Goal: Information Seeking & Learning: Learn about a topic

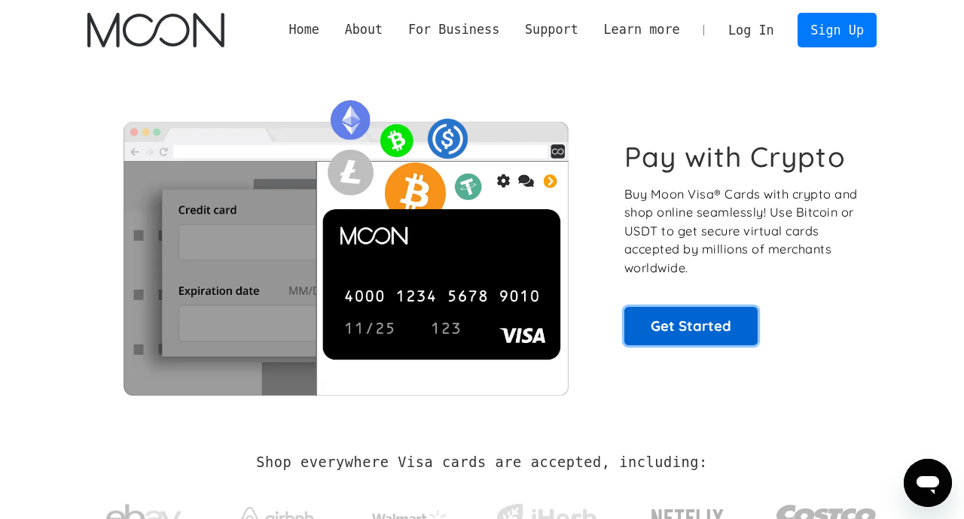
click at [678, 331] on link "Get Started" at bounding box center [690, 326] width 133 height 38
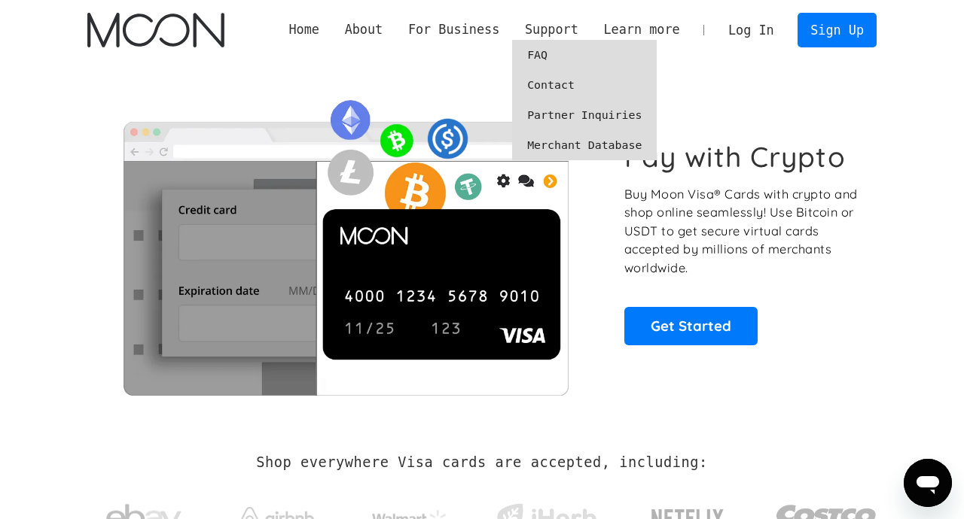
click at [555, 56] on link "FAQ" at bounding box center [584, 55] width 145 height 30
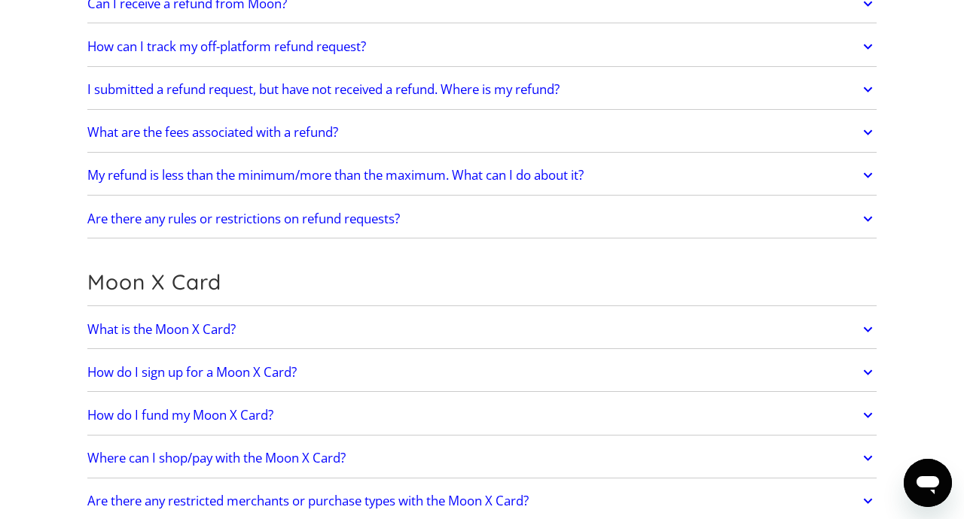
scroll to position [1030, 0]
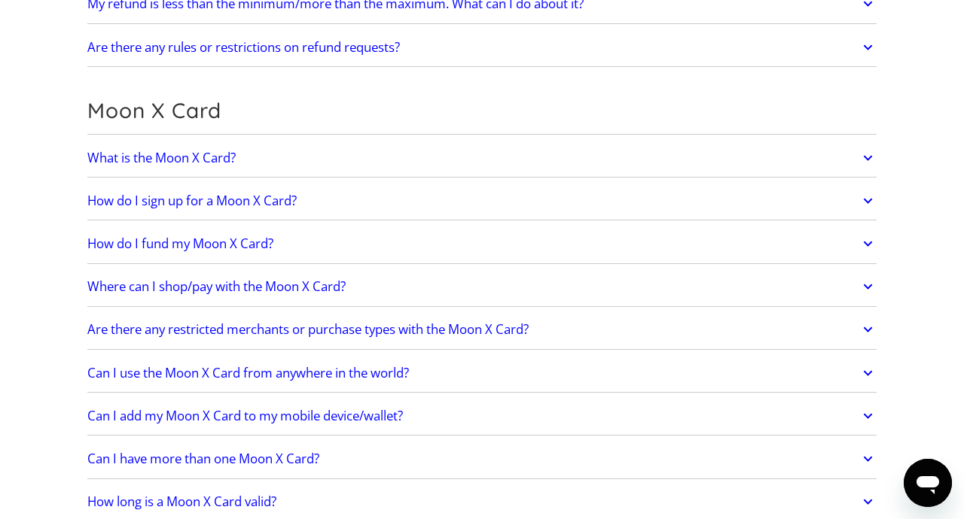
click at [402, 166] on link "What is the Moon X Card?" at bounding box center [481, 158] width 789 height 32
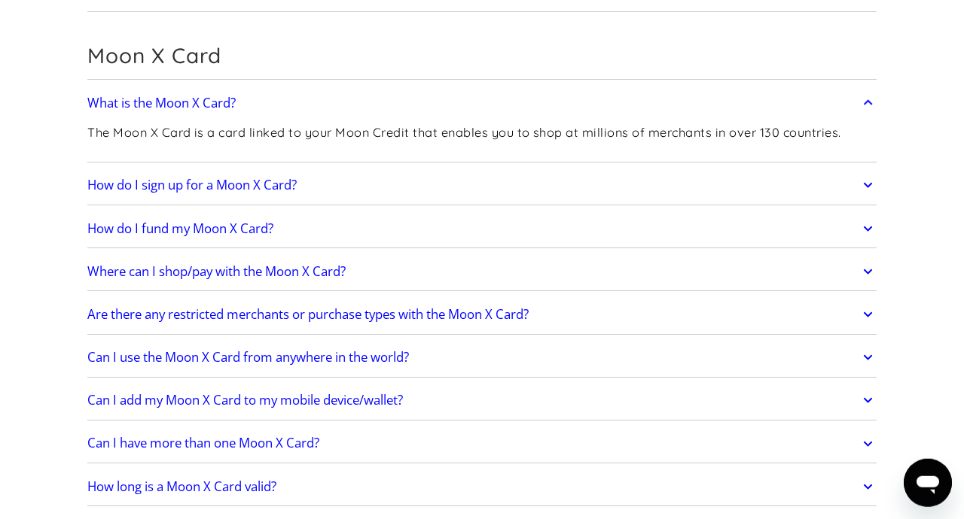
scroll to position [1116, 0]
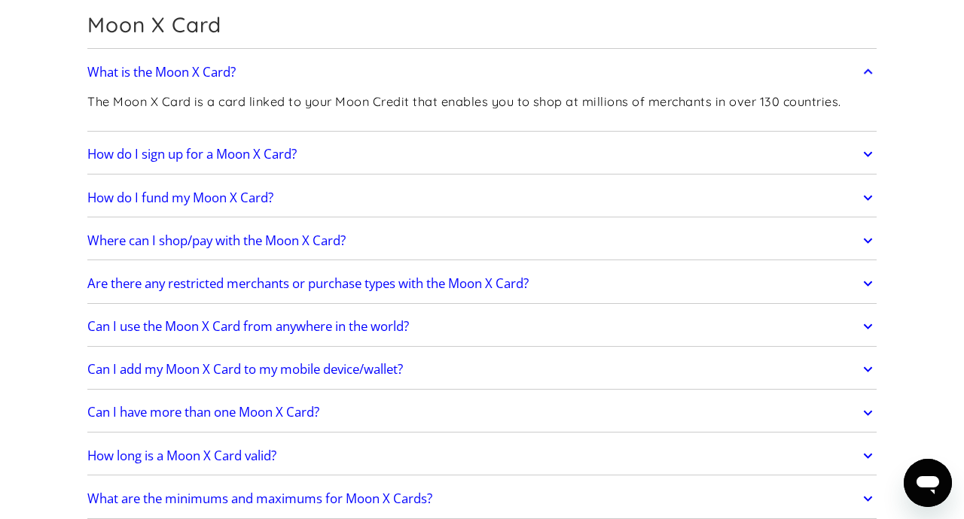
click at [337, 155] on link "How do I sign up for a Moon X Card?" at bounding box center [481, 155] width 789 height 32
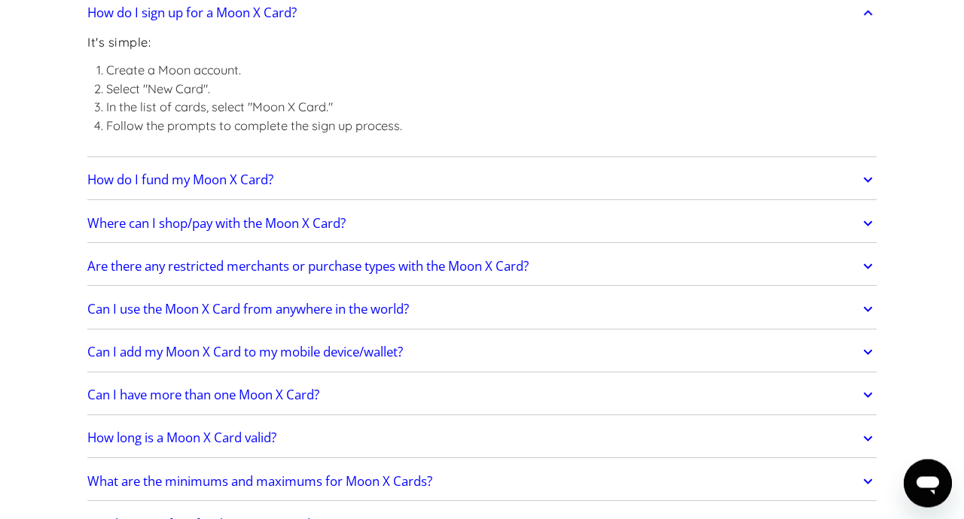
scroll to position [1287, 0]
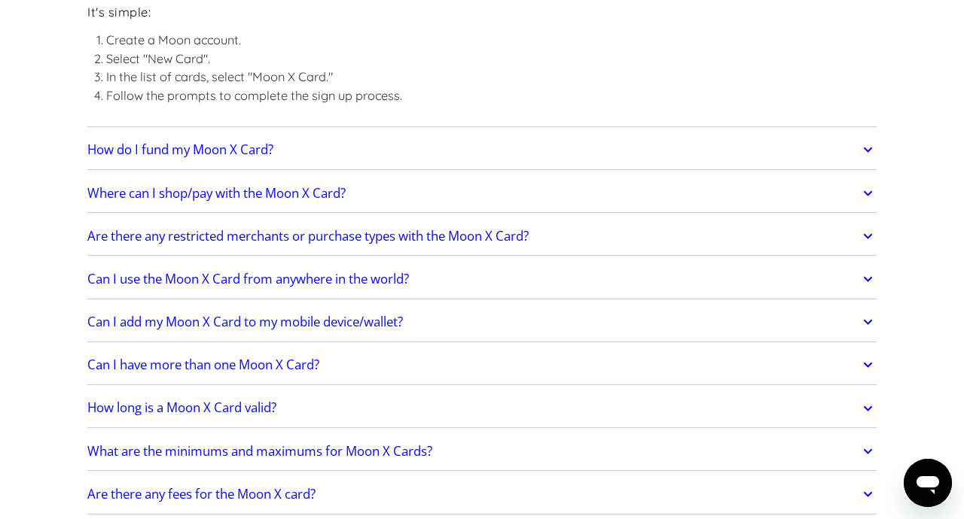
click at [368, 145] on link "How do I fund my Moon X Card?" at bounding box center [481, 150] width 789 height 32
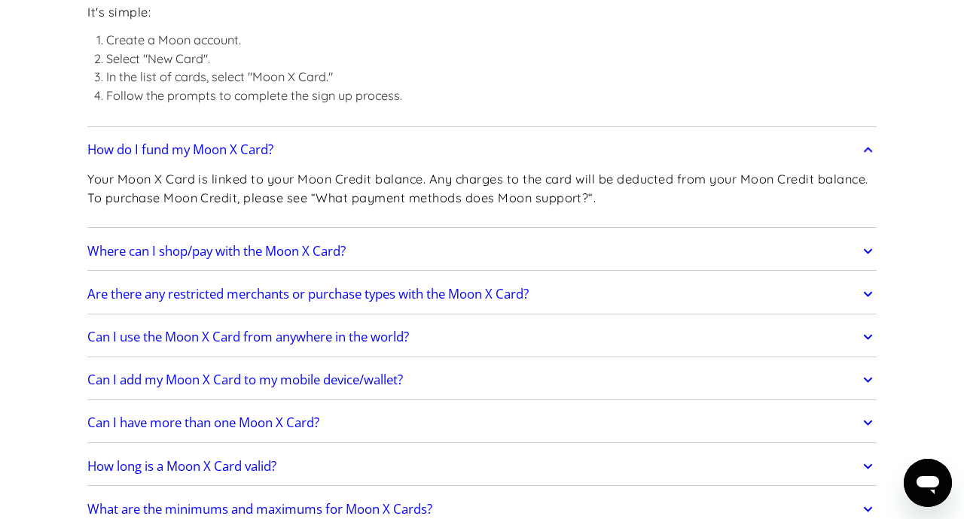
click at [460, 251] on link "Where can I shop/pay with the Moon X Card?" at bounding box center [481, 252] width 789 height 32
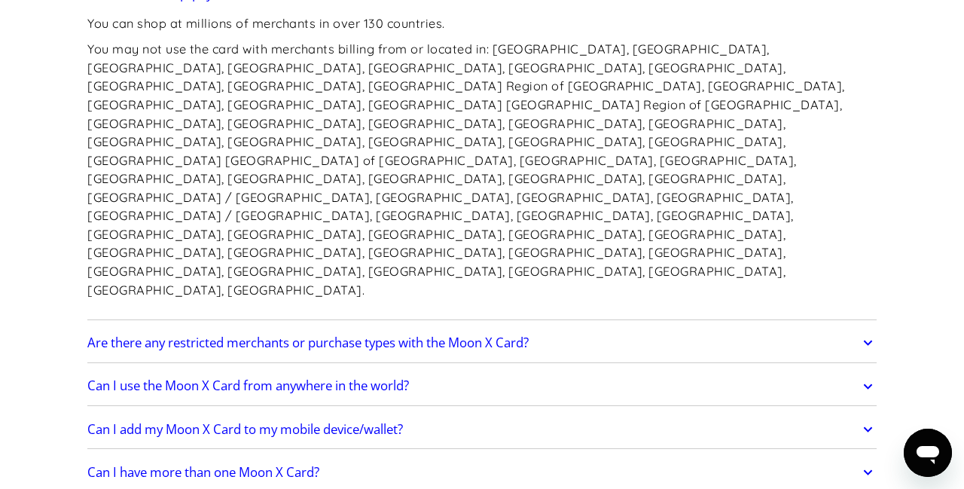
scroll to position [1630, 0]
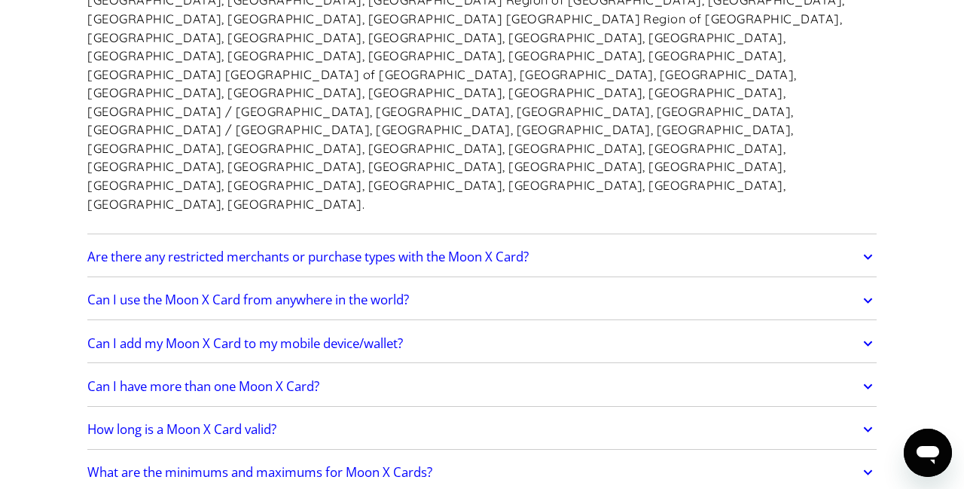
click at [533, 285] on link "Can I use the Moon X Card from anywhere in the world?" at bounding box center [481, 301] width 789 height 32
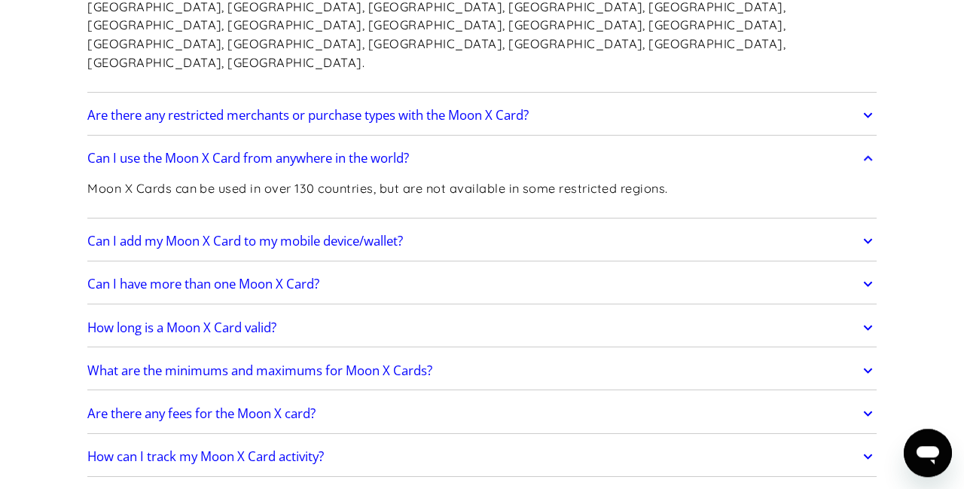
scroll to position [1802, 0]
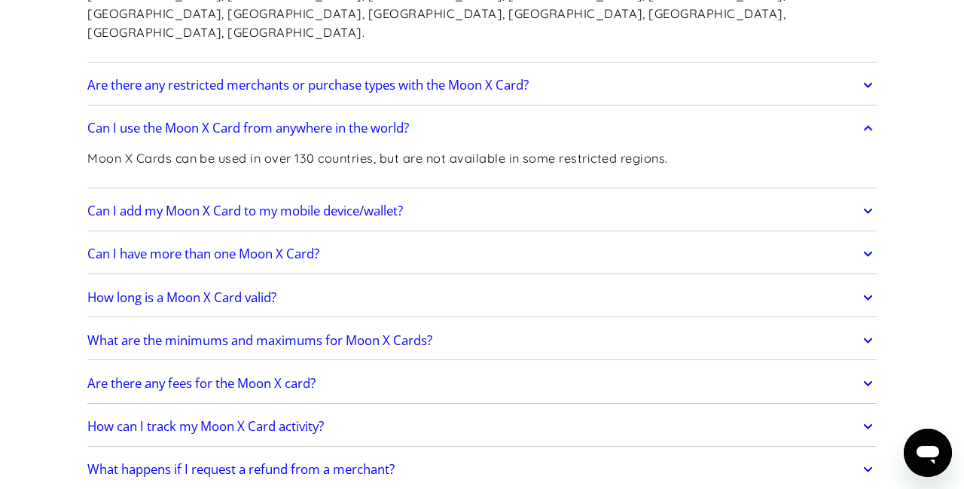
click at [403, 333] on h2 "What are the minimums and maximums for Moon X Cards?" at bounding box center [259, 340] width 345 height 15
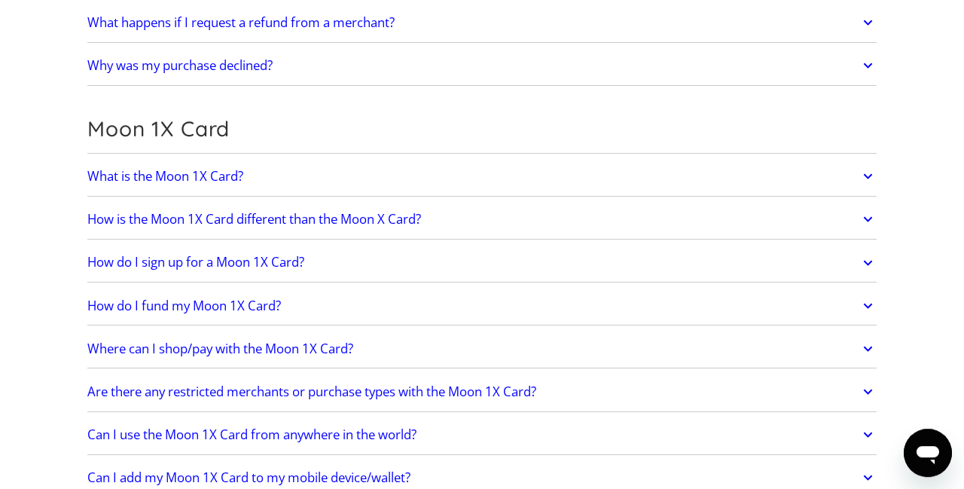
scroll to position [2317, 0]
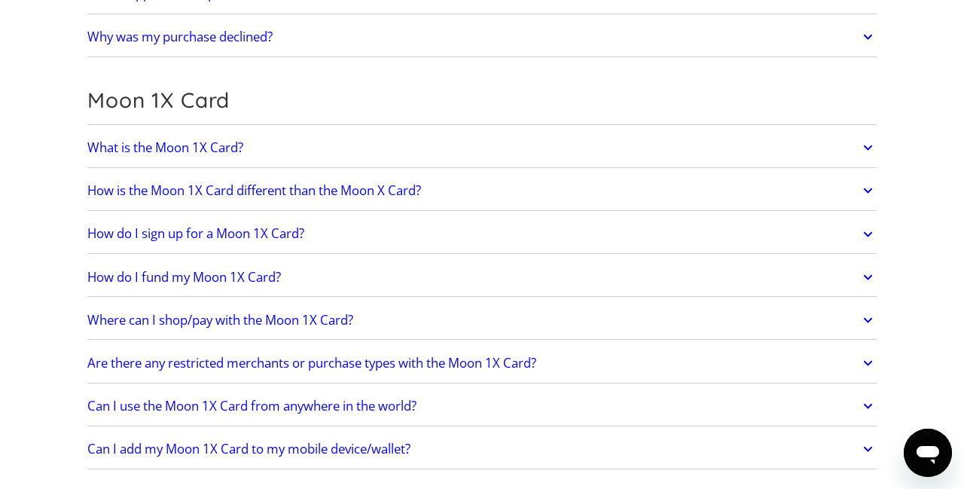
click at [394, 183] on h2 "How is the Moon 1X Card different than the Moon X Card?" at bounding box center [253, 190] width 333 height 15
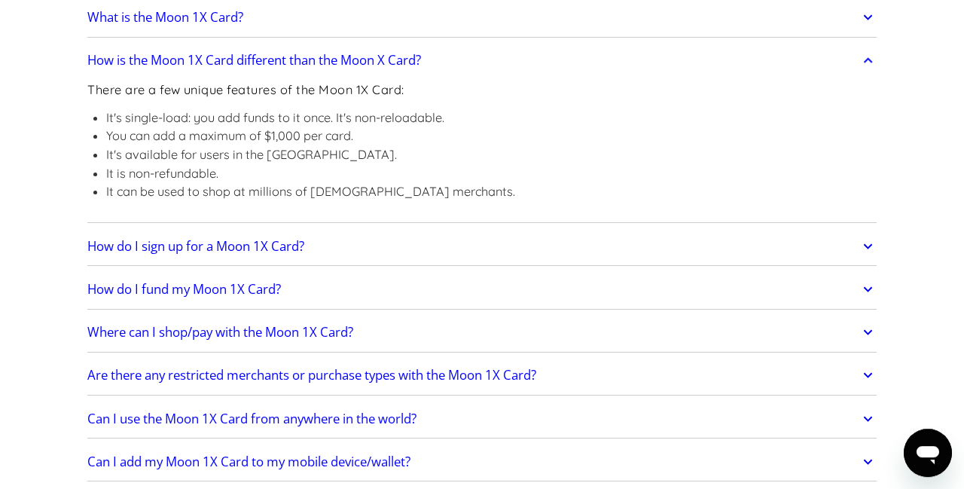
scroll to position [2489, 0]
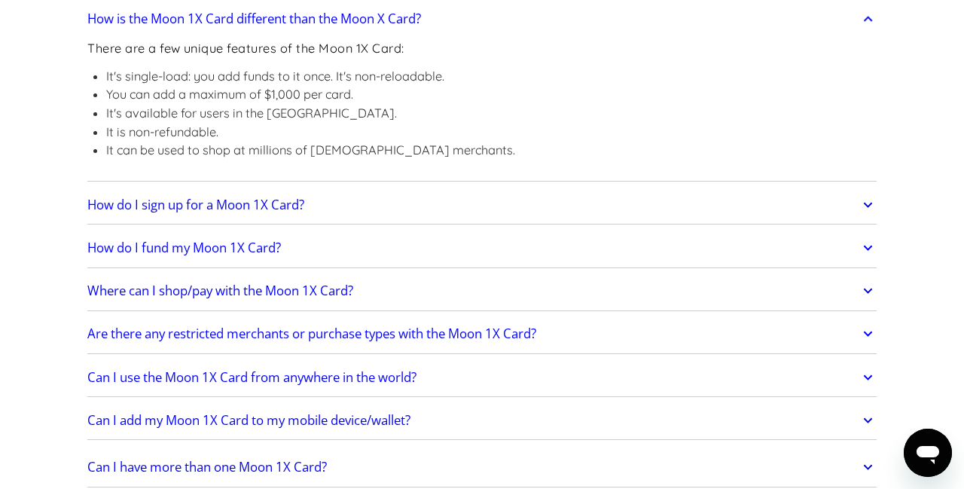
click at [371, 326] on h2 "Are there any restricted merchants or purchase types with the Moon 1X Card?" at bounding box center [311, 333] width 449 height 15
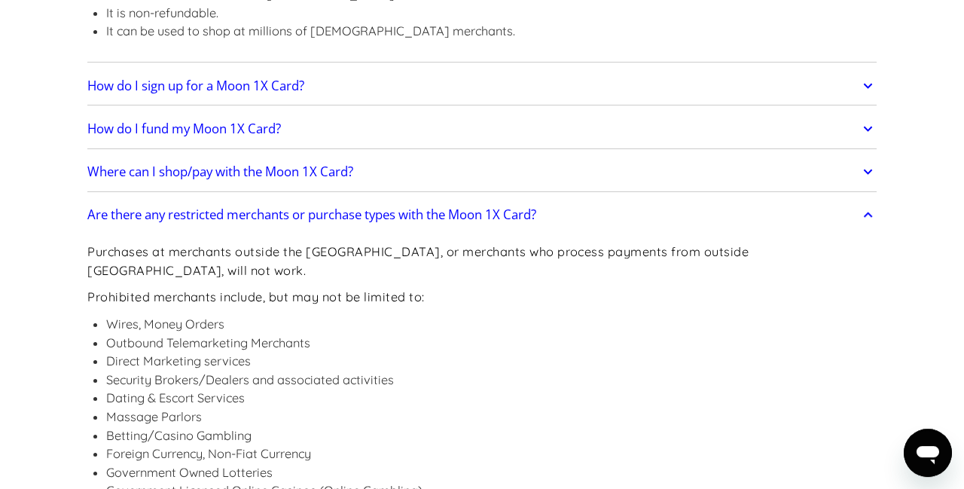
scroll to position [2574, 0]
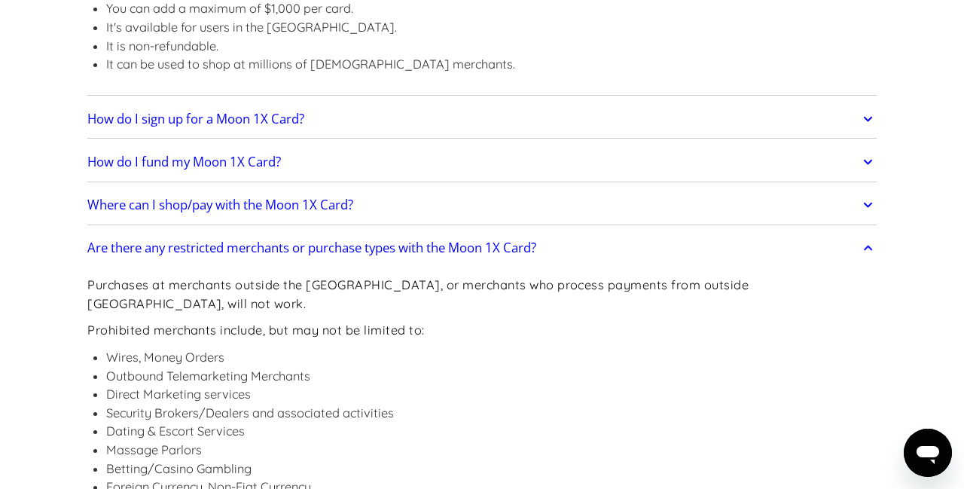
click at [333, 240] on h2 "Are there any restricted merchants or purchase types with the Moon 1X Card?" at bounding box center [311, 247] width 449 height 15
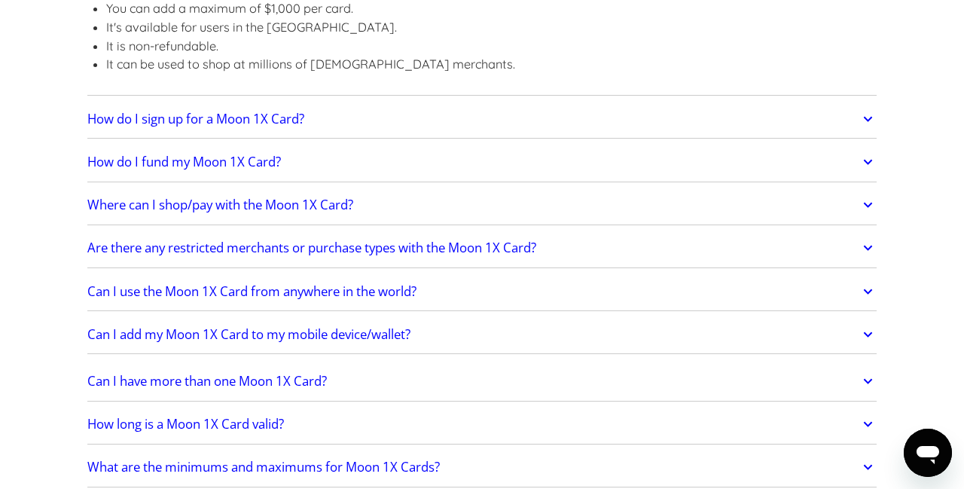
click at [340, 284] on h2 "Can I use the Moon 1X Card from anywhere in the world?" at bounding box center [251, 291] width 329 height 15
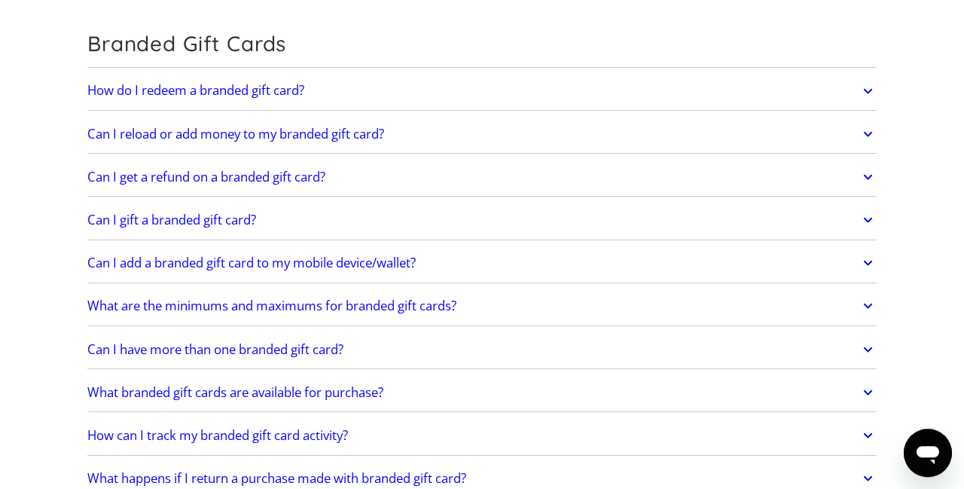
scroll to position [3261, 0]
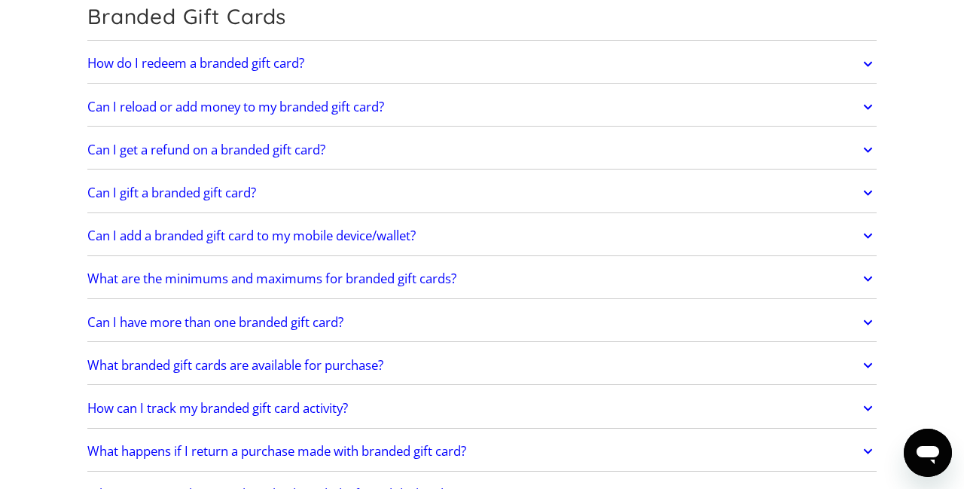
click at [348, 228] on h2 "Can I add a branded gift card to my mobile device/wallet?" at bounding box center [251, 235] width 328 height 15
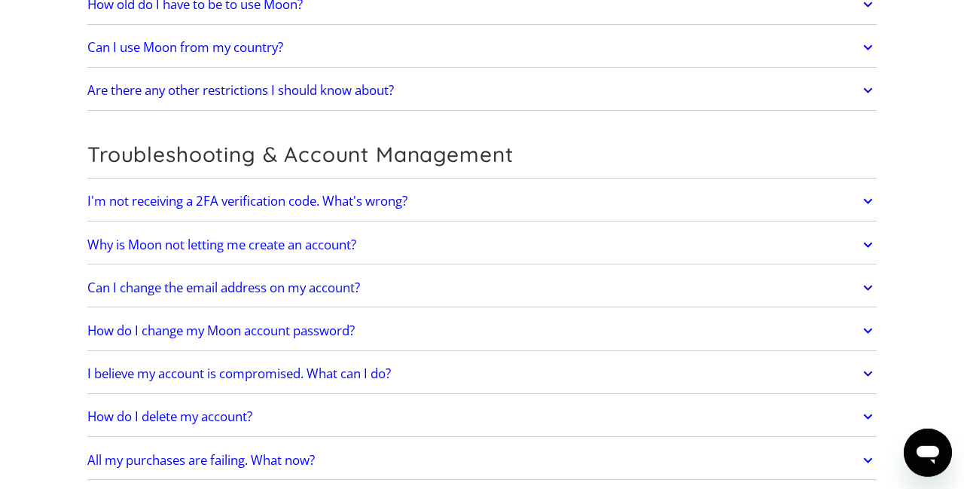
scroll to position [3947, 0]
